Goal: Task Accomplishment & Management: Use online tool/utility

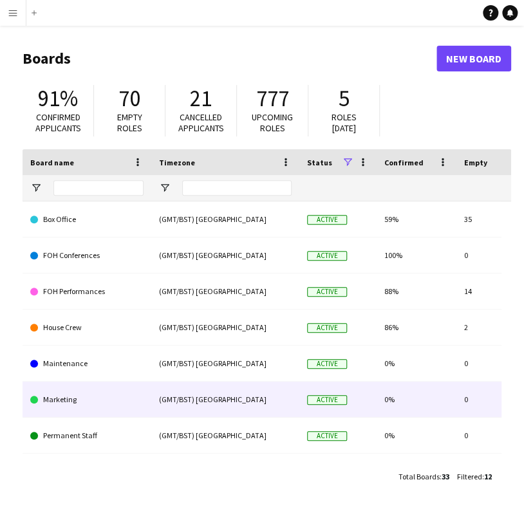
click at [58, 397] on link "Marketing" at bounding box center [86, 400] width 113 height 36
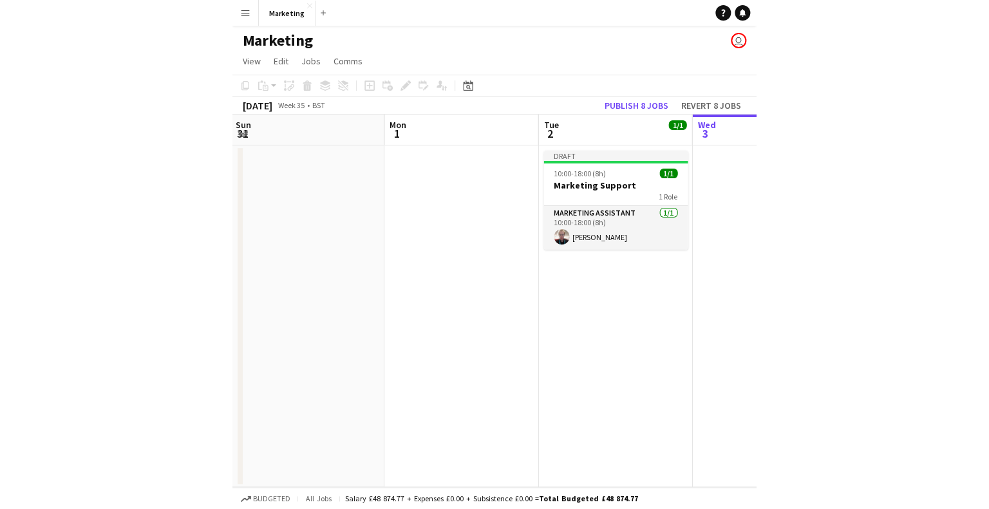
scroll to position [0, 464]
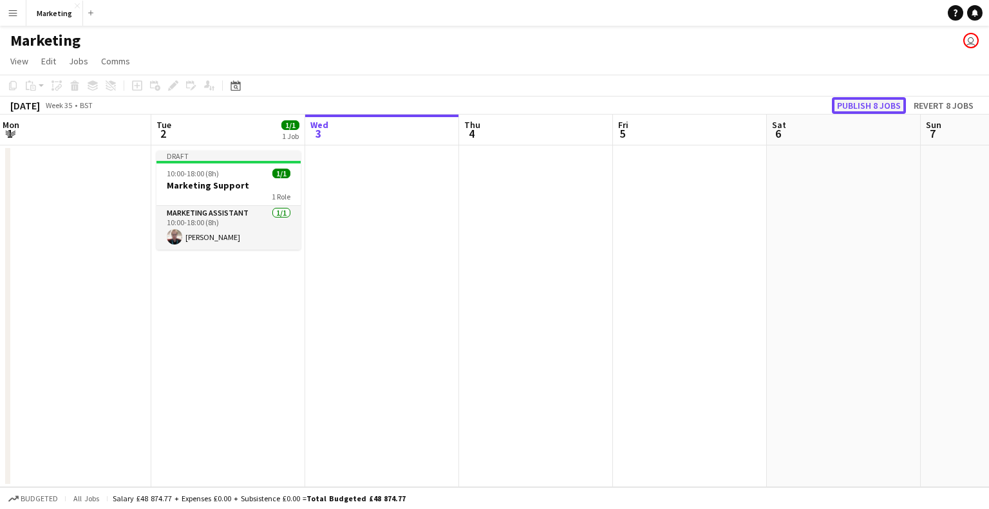
click at [523, 109] on button "Publish 8 jobs" at bounding box center [869, 105] width 74 height 17
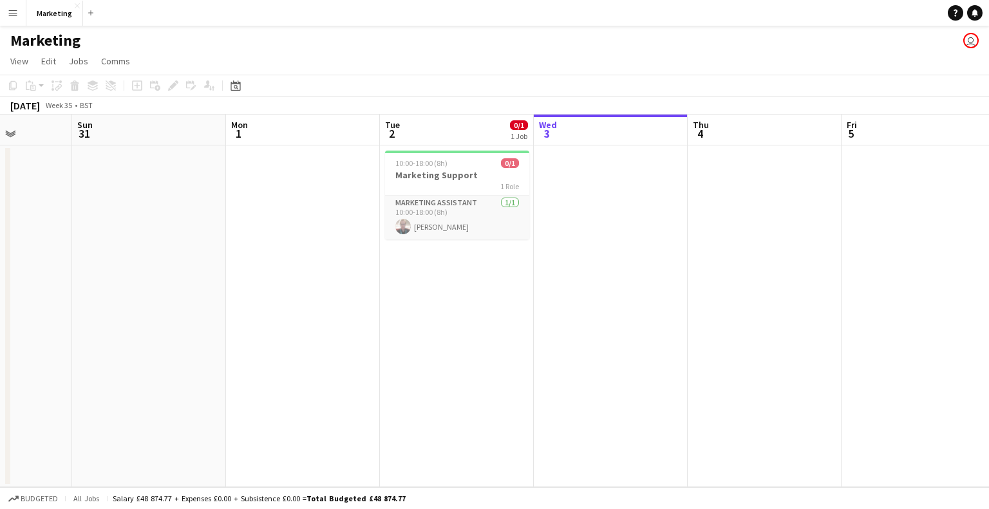
scroll to position [0, 545]
